Goal: Task Accomplishment & Management: Manage account settings

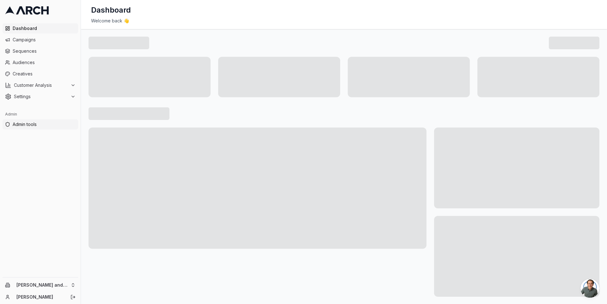
click at [46, 123] on span "Admin tools" at bounding box center [44, 124] width 63 height 6
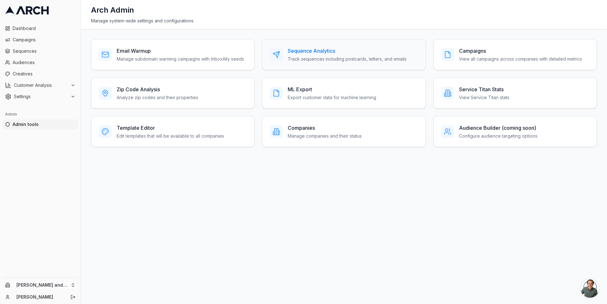
click at [280, 54] on div at bounding box center [276, 54] width 13 height 13
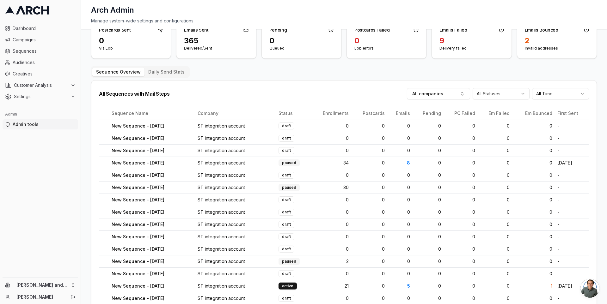
scroll to position [47, 0]
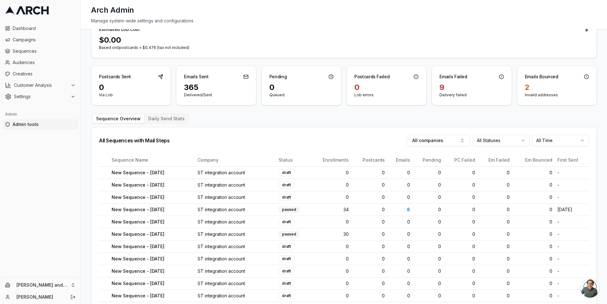
click at [487, 141] on html "Dashboard Campaigns Sequences Audiences Creatives Customer Analysis Settings Ad…" at bounding box center [303, 152] width 607 height 304
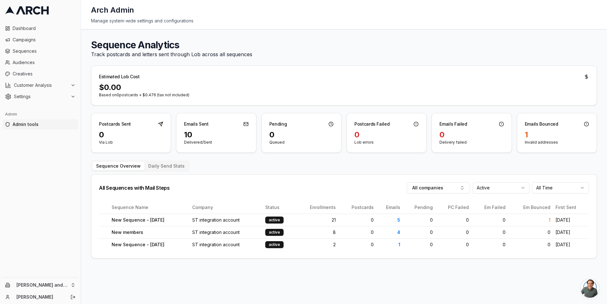
click at [384, 178] on div "All Sequences with Mail Steps All companies Active All Time" at bounding box center [343, 188] width 505 height 27
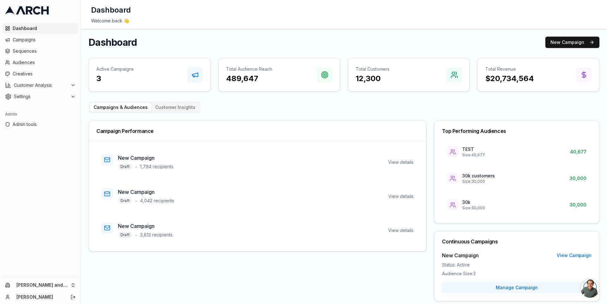
click at [84, 137] on main "Dashboard New Campaign Active Campaigns 3 Total Audience Reach 489,647 Total Cu…" at bounding box center [344, 202] width 526 height 347
click at [75, 84] on icon at bounding box center [72, 85] width 5 height 5
click at [51, 53] on span "Sequences" at bounding box center [44, 51] width 63 height 6
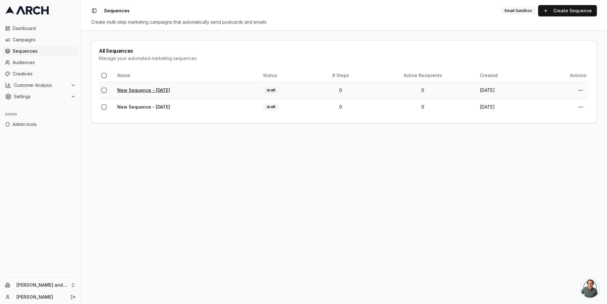
click at [163, 90] on link "New Sequence - [DATE]" at bounding box center [143, 90] width 53 height 5
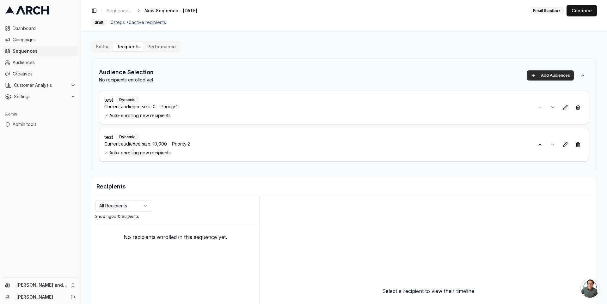
click at [551, 70] on button "Add Audiences" at bounding box center [550, 75] width 47 height 10
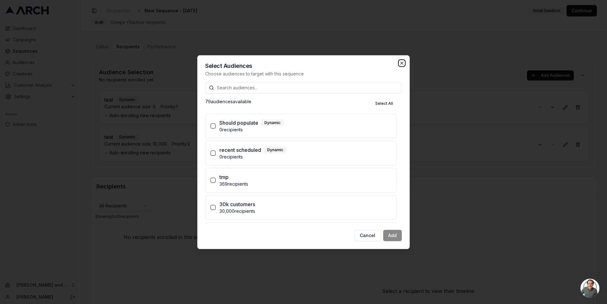
click at [402, 64] on icon "button" at bounding box center [401, 63] width 5 height 5
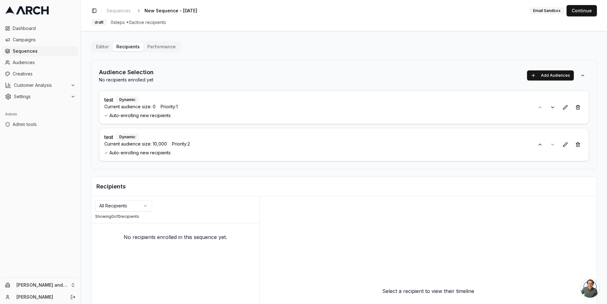
click at [392, 53] on div "Editor Recipients Performance Audience Selection No recipients enrolled yet Add…" at bounding box center [344, 213] width 506 height 345
click at [225, 26] on div "Toggle Sidebar Sequences New Sequence - Aug 26, 2025 Edit Email Sandbox Continu…" at bounding box center [344, 15] width 526 height 31
click at [111, 36] on main "Editor Recipients Performance Audience Selection No recipients enrolled yet Add…" at bounding box center [344, 167] width 526 height 273
click at [249, 12] on div "Toggle Sidebar Sequences New Sequence - Aug 26, 2025 Edit Email Sandbox Continue" at bounding box center [344, 10] width 506 height 11
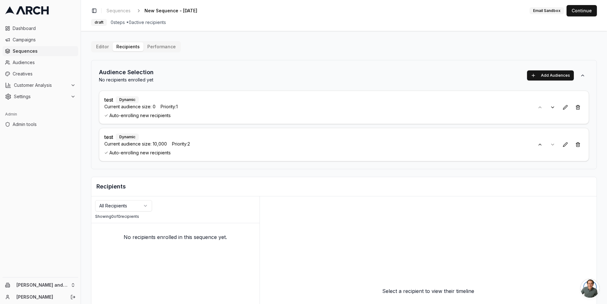
click at [249, 12] on div "Toggle Sidebar Sequences New Sequence - Aug 26, 2025 Edit Email Sandbox Continue" at bounding box center [344, 10] width 506 height 11
drag, startPoint x: 198, startPoint y: 23, endPoint x: 243, endPoint y: 21, distance: 44.9
click at [243, 21] on div "draft 0 steps • 0 active recipients" at bounding box center [344, 22] width 506 height 7
